Goal: Task Accomplishment & Management: Use online tool/utility

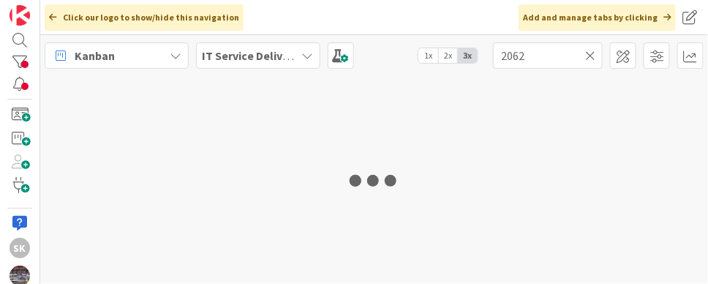
type input "2062"
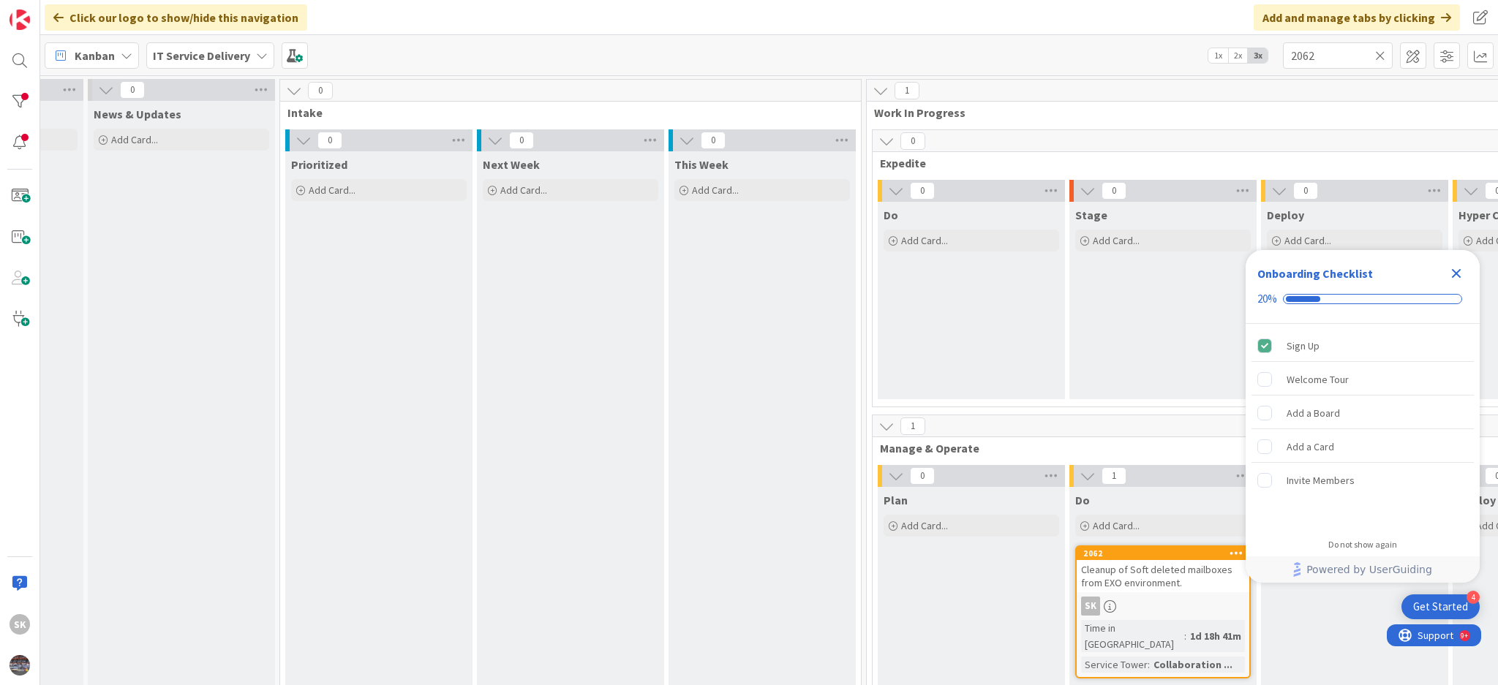
scroll to position [0, 201]
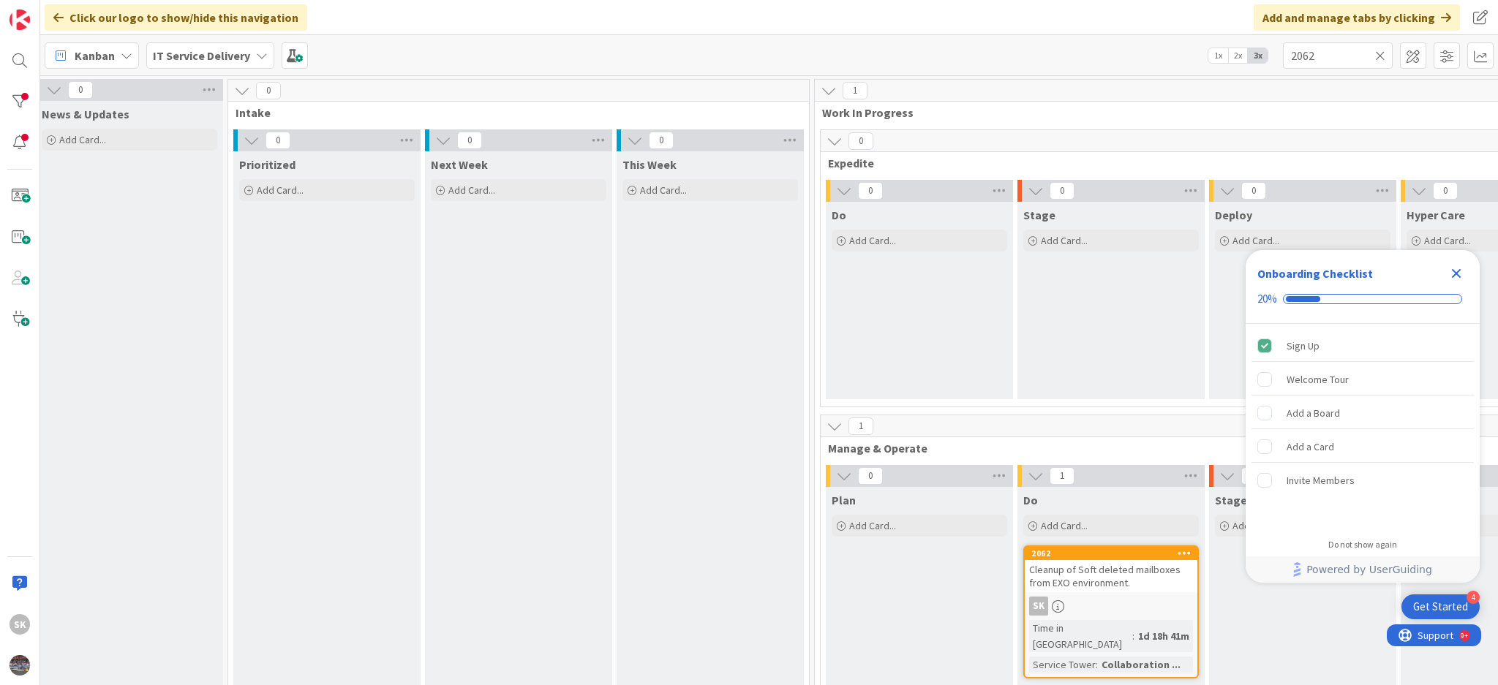
click at [707, 283] on span "Cleanup of Soft deleted mailboxes from EXO environment." at bounding box center [1104, 576] width 151 height 26
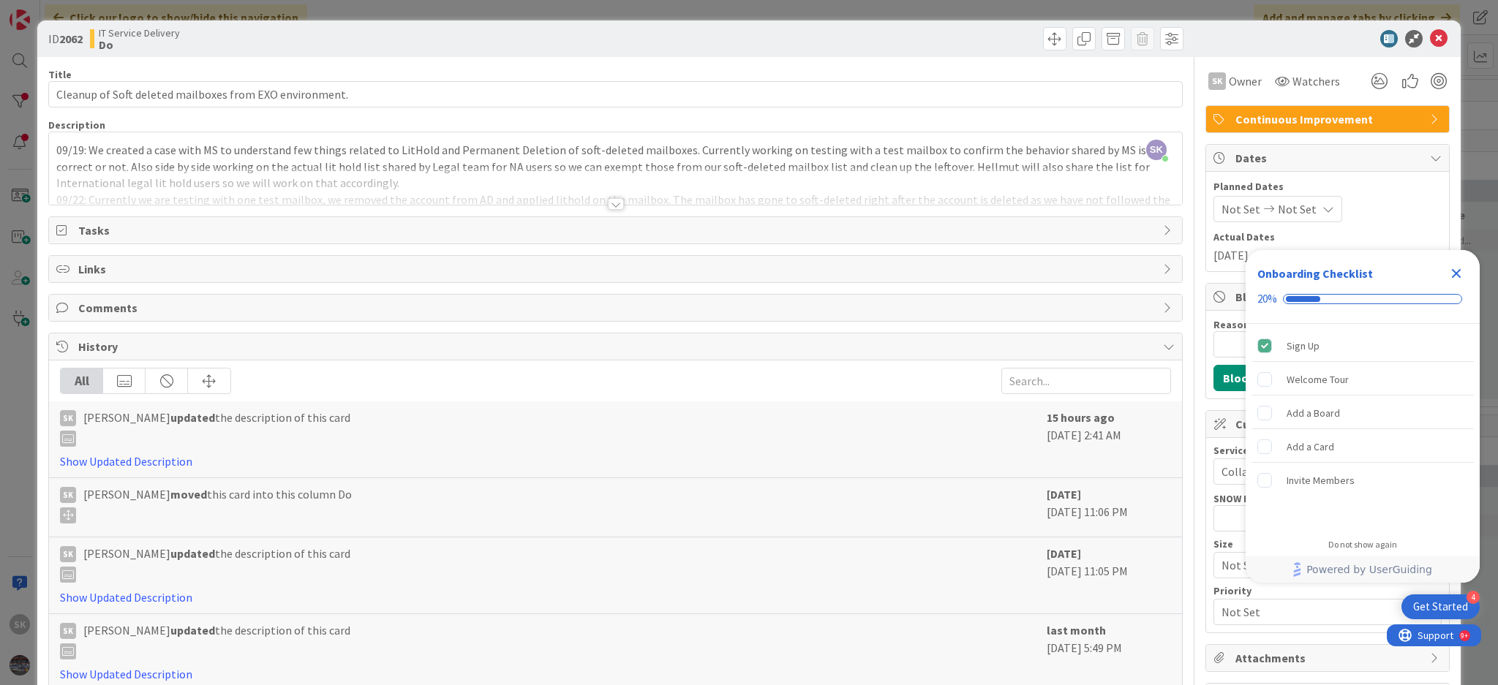
click at [609, 200] on div at bounding box center [616, 204] width 16 height 12
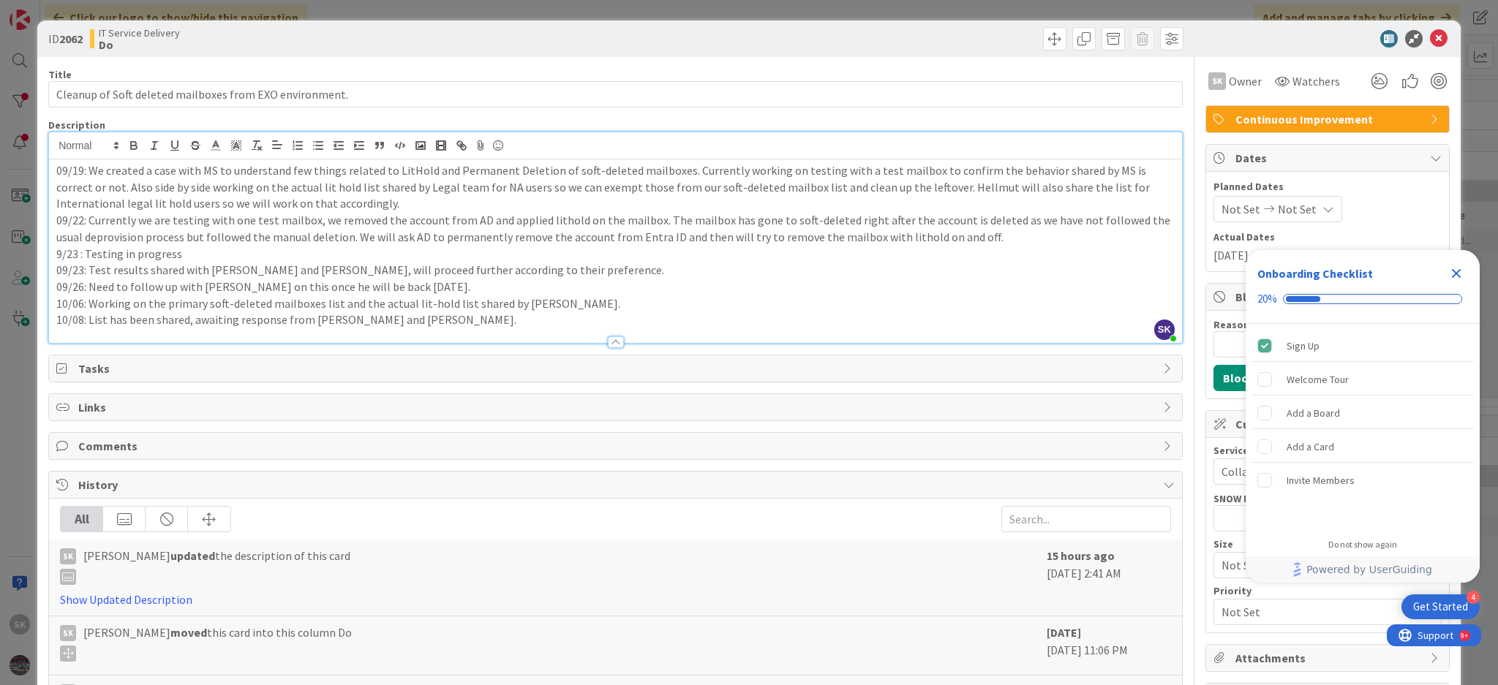
click at [413, 283] on p "10/08: List has been shared, awaiting response from [PERSON_NAME] and [PERSON_N…" at bounding box center [615, 320] width 1118 height 17
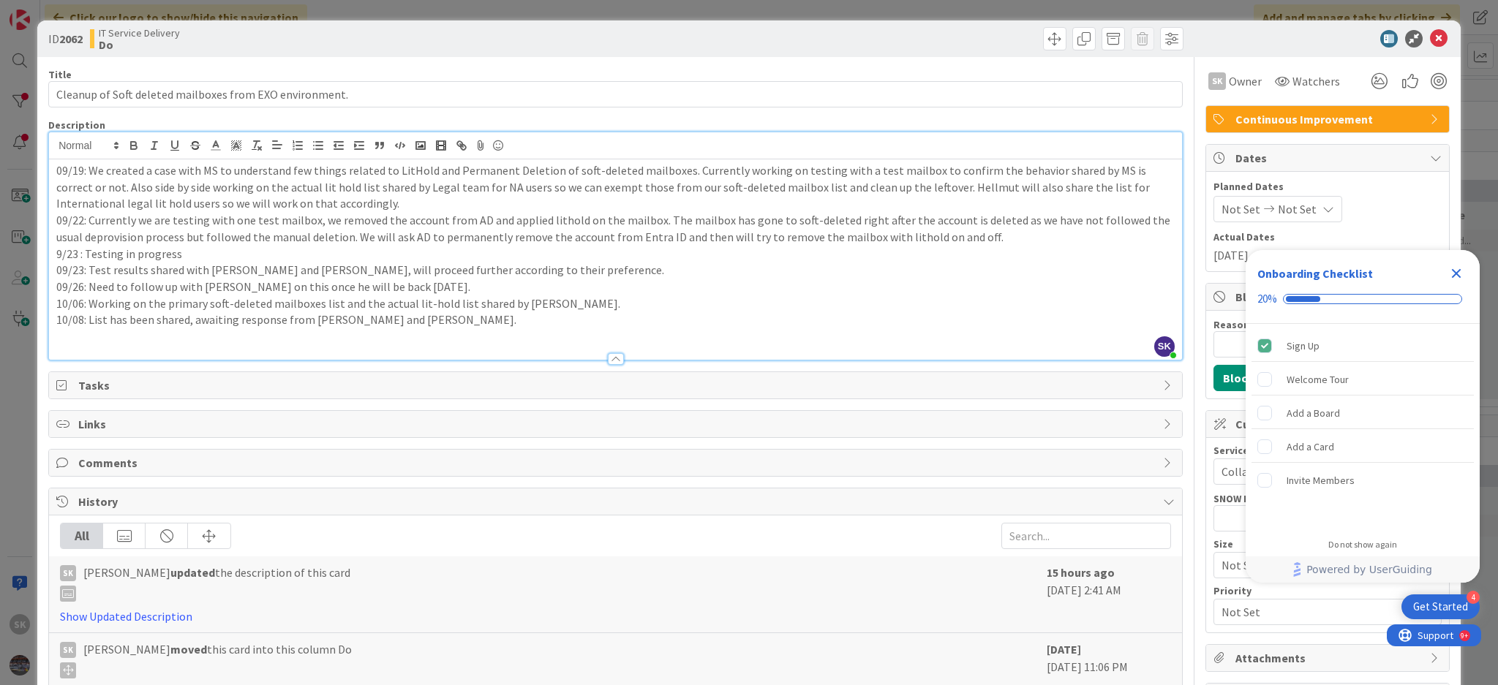
click at [80, 283] on p "10/08: List has been shared, awaiting response from [PERSON_NAME] and [PERSON_N…" at bounding box center [615, 320] width 1118 height 17
click at [56, 283] on p at bounding box center [615, 336] width 1118 height 17
click at [707, 272] on icon "Close Checklist" at bounding box center [1457, 274] width 18 height 18
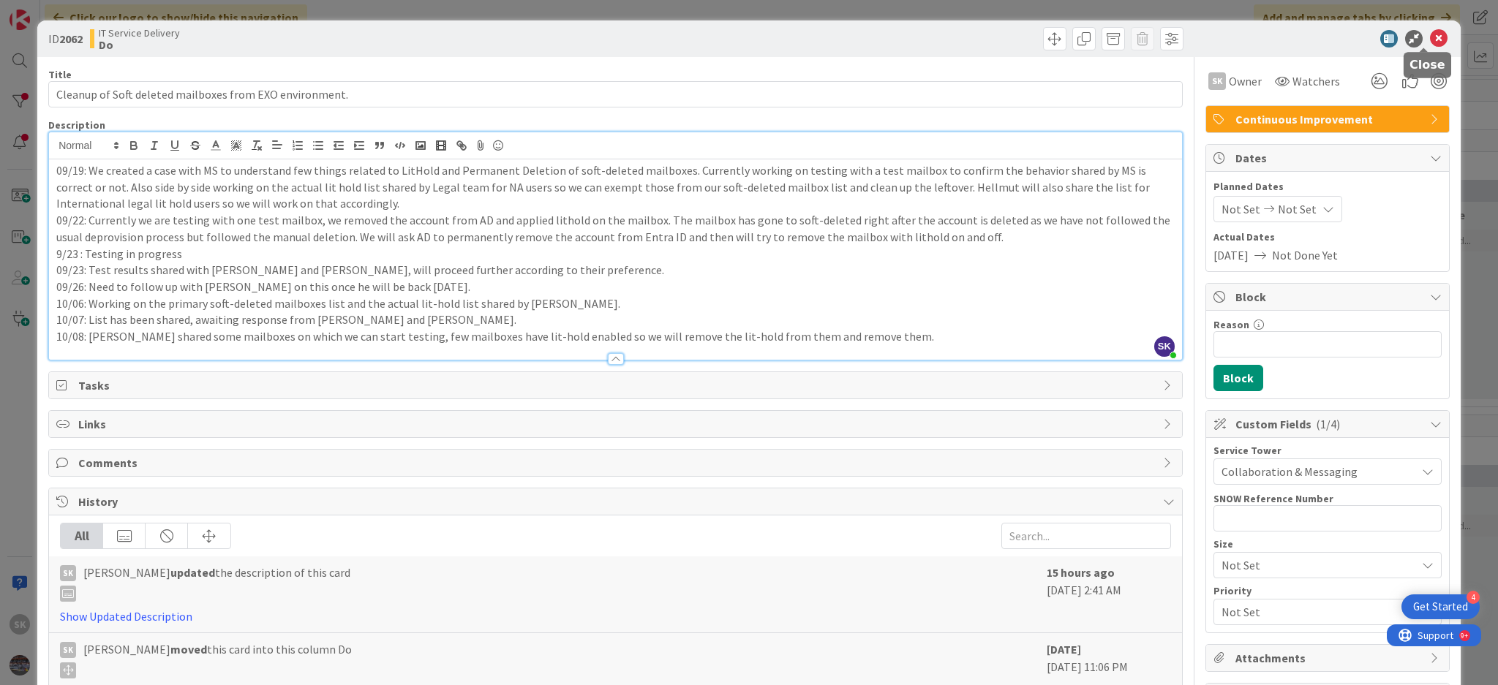
click at [707, 39] on icon at bounding box center [1439, 39] width 18 height 18
